Goal: Task Accomplishment & Management: Manage account settings

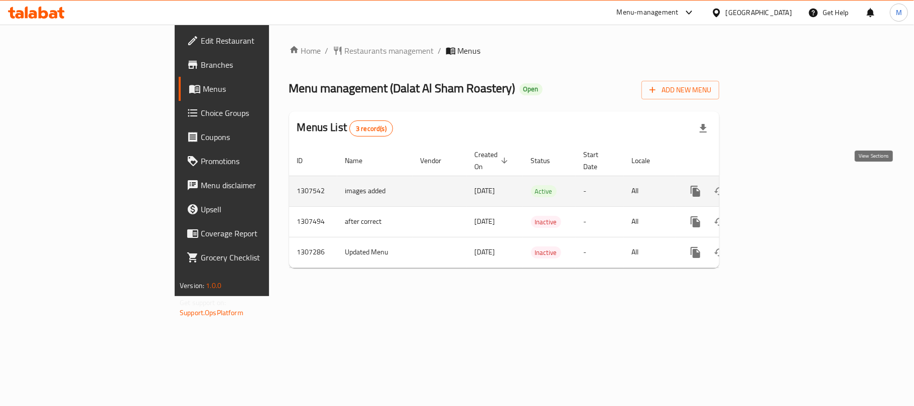
click at [774, 185] on icon "enhanced table" at bounding box center [768, 191] width 12 height 12
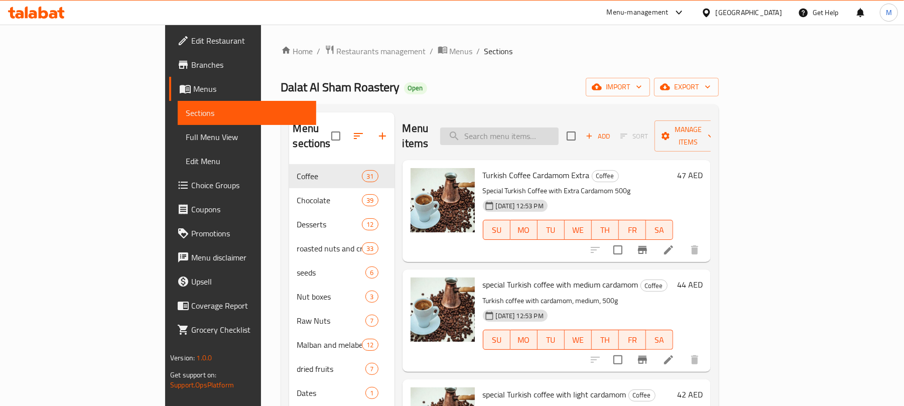
click at [547, 131] on input "search" at bounding box center [499, 136] width 118 height 18
paste input "دلة قهوة نحاس سلفر قياس 4"
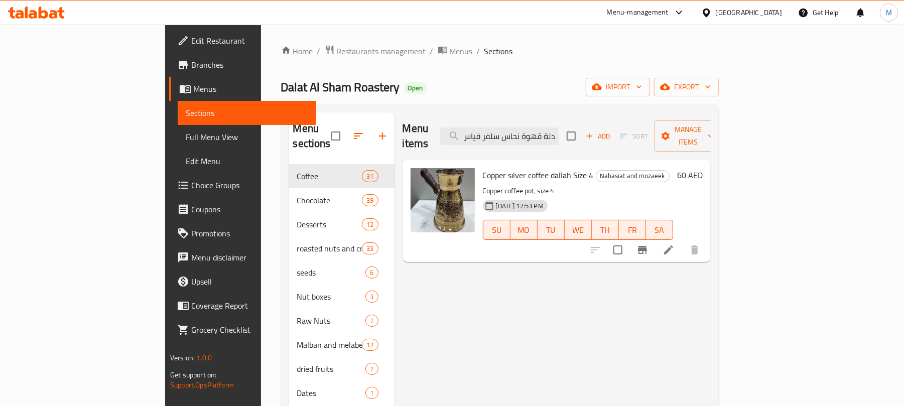
type input "دلة قهوة نحاس سلفر قياس 4"
click at [683, 241] on li at bounding box center [668, 250] width 28 height 18
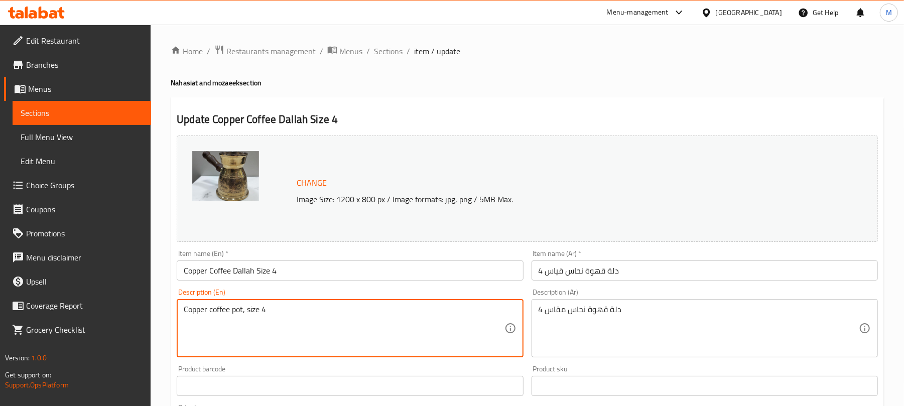
click at [352, 319] on textarea "Copper coffee pot, size 4" at bounding box center [344, 329] width 320 height 48
click at [607, 310] on textarea "دلة قهوة نحاس مقاس 4" at bounding box center [698, 329] width 320 height 48
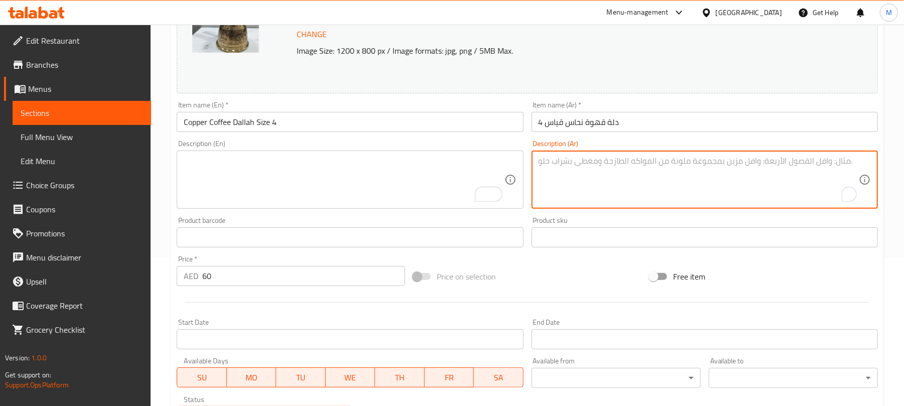
scroll to position [317, 0]
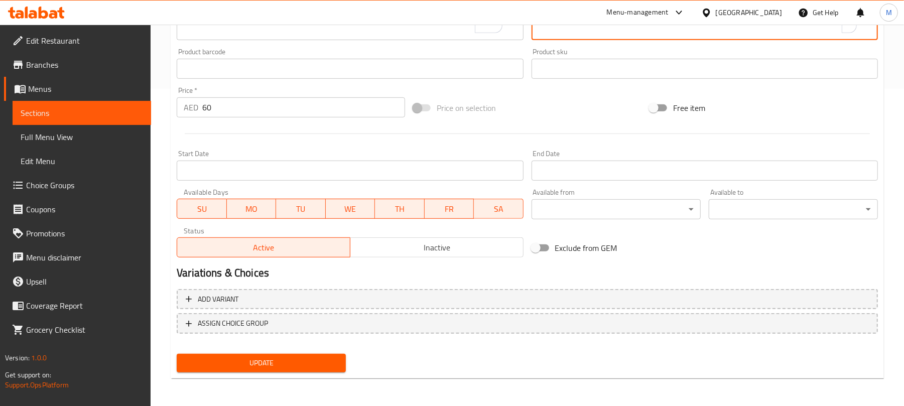
click at [243, 362] on span "Update" at bounding box center [261, 363] width 153 height 13
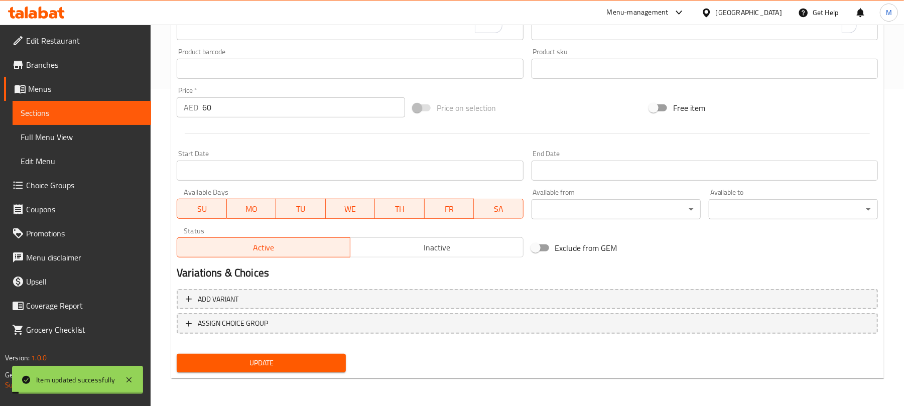
scroll to position [49, 0]
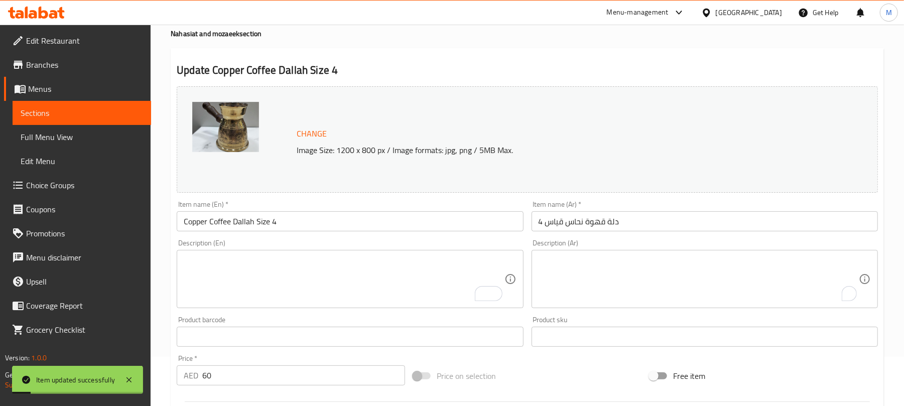
click at [239, 226] on input "Copper Coffee Dallah Size 4" at bounding box center [350, 221] width 346 height 20
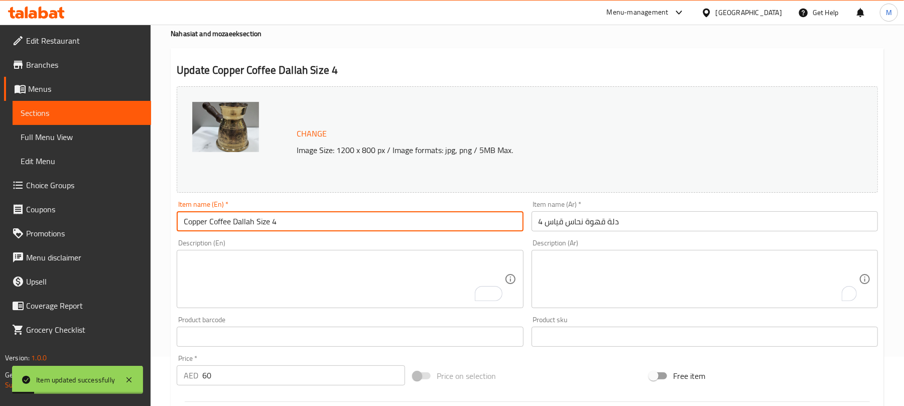
click at [239, 226] on input "Copper Coffee Dallah Size 4" at bounding box center [350, 221] width 346 height 20
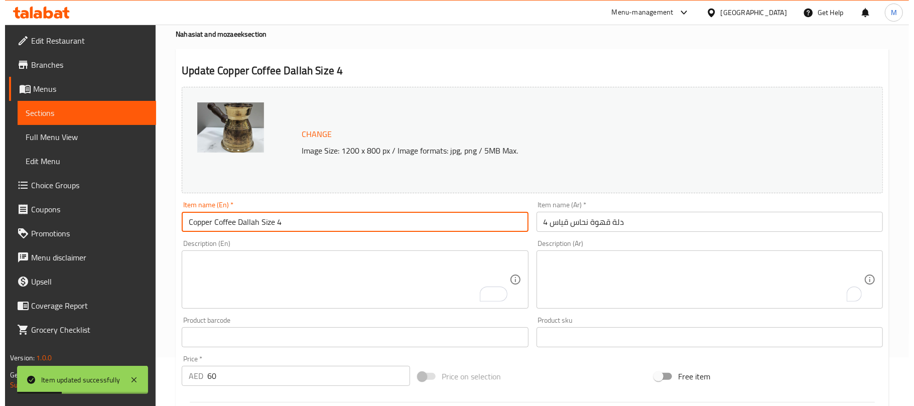
scroll to position [0, 0]
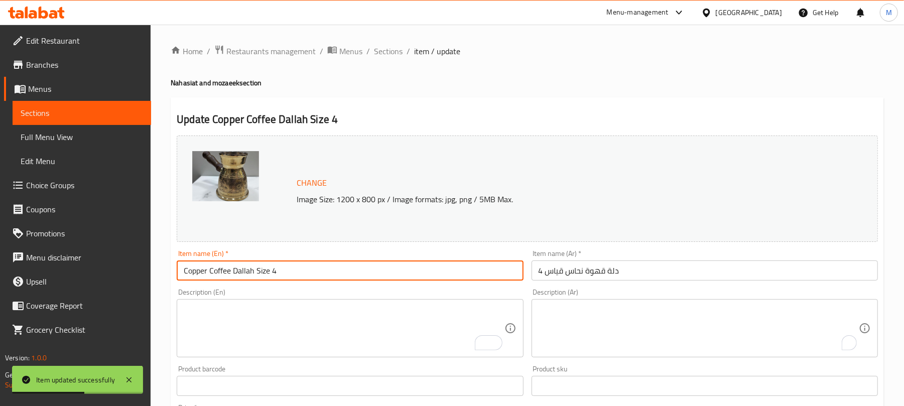
click at [84, 131] on span "Full Menu View" at bounding box center [82, 137] width 122 height 12
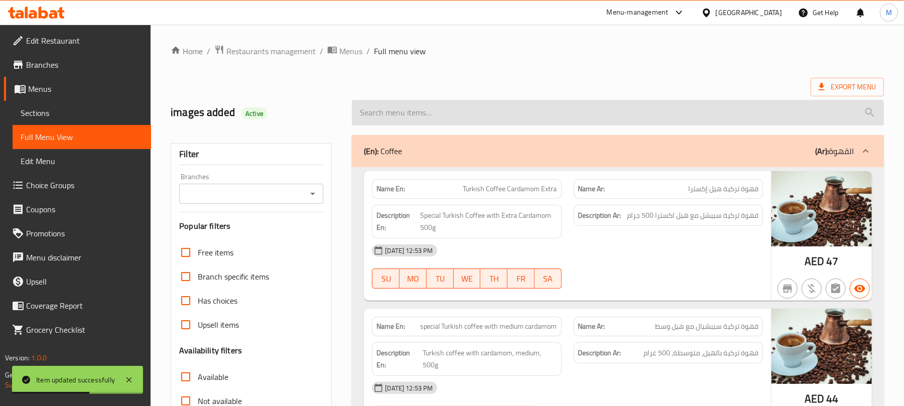
click at [451, 105] on input "search" at bounding box center [618, 113] width 532 height 26
paste input "Copper Coffee Dallah Size 4"
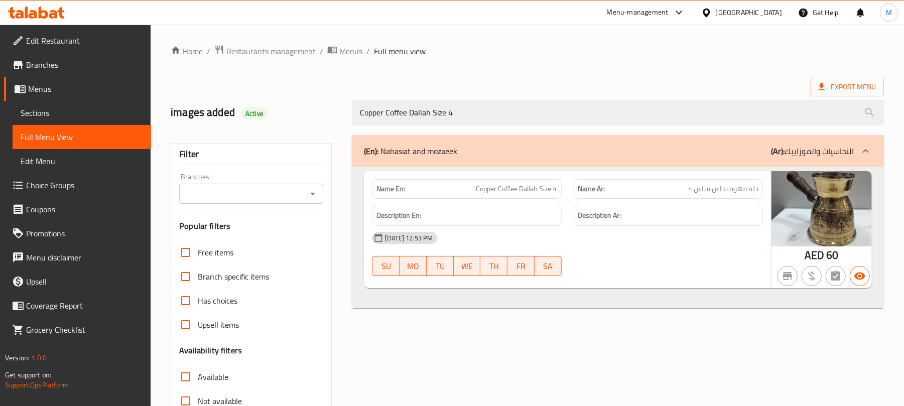
type input "Copper Coffee Dallah Size 4"
click at [265, 56] on span "Restaurants management" at bounding box center [270, 51] width 89 height 12
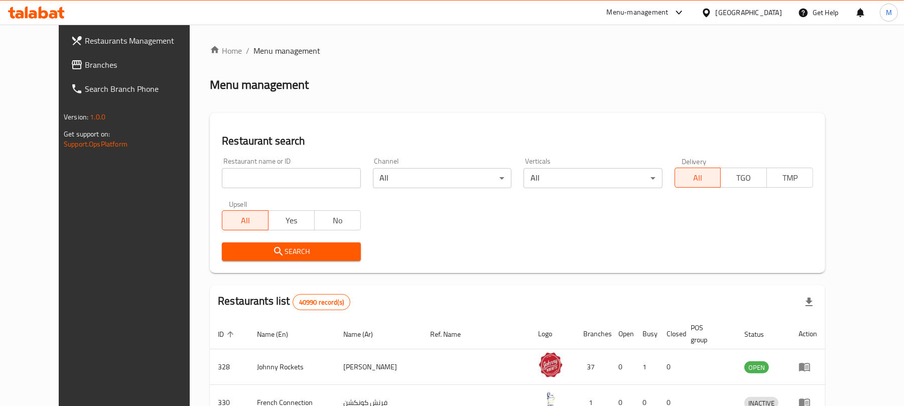
click at [741, 14] on div "[GEOGRAPHIC_DATA]" at bounding box center [749, 12] width 66 height 11
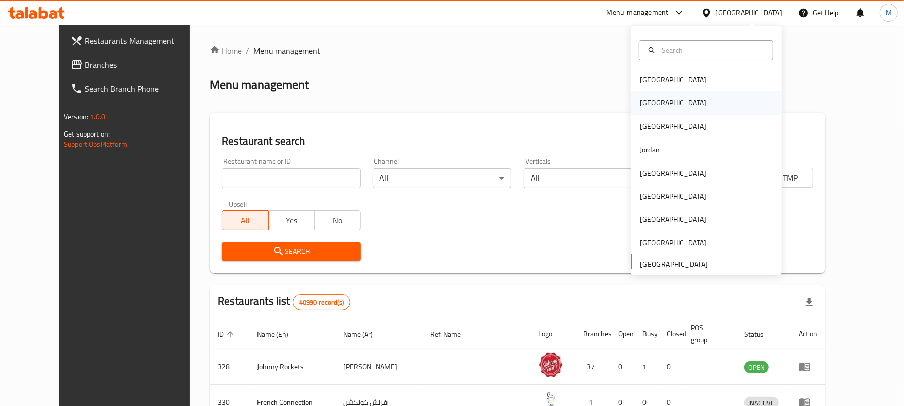
click at [657, 105] on div "[GEOGRAPHIC_DATA]" at bounding box center [706, 102] width 151 height 23
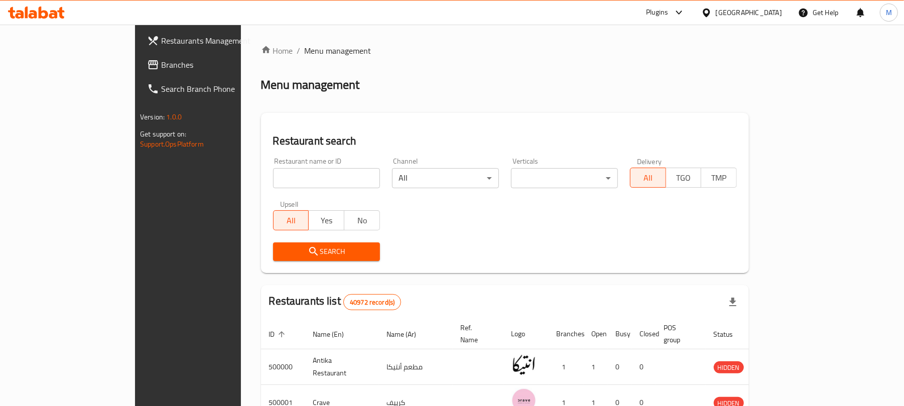
click at [161, 62] on span "Branches" at bounding box center [219, 65] width 117 height 12
